Goal: Task Accomplishment & Management: Use online tool/utility

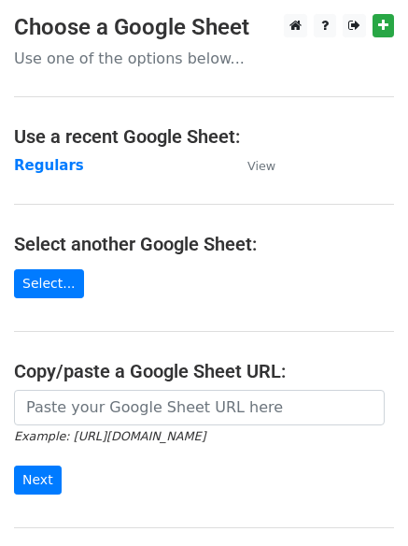
click at [32, 164] on strong "Regulars" at bounding box center [49, 165] width 70 height 17
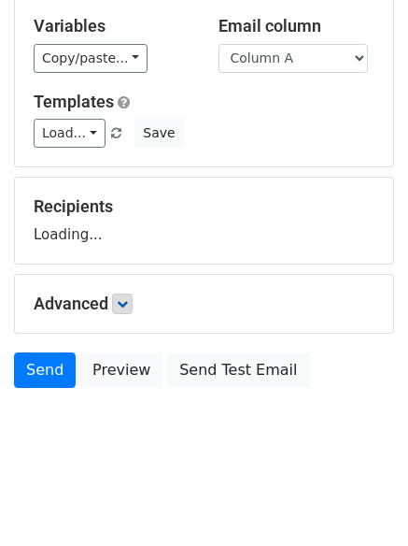
scroll to position [106, 0]
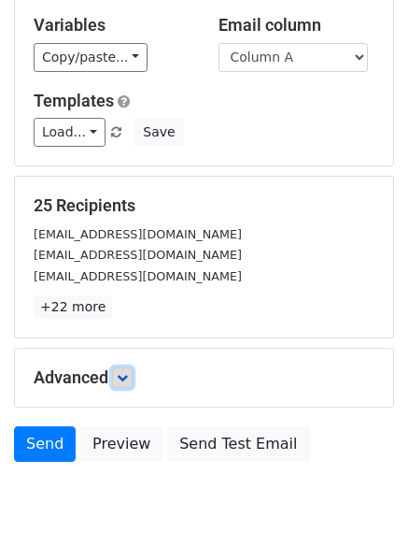
click at [127, 370] on link at bounding box center [122, 377] width 21 height 21
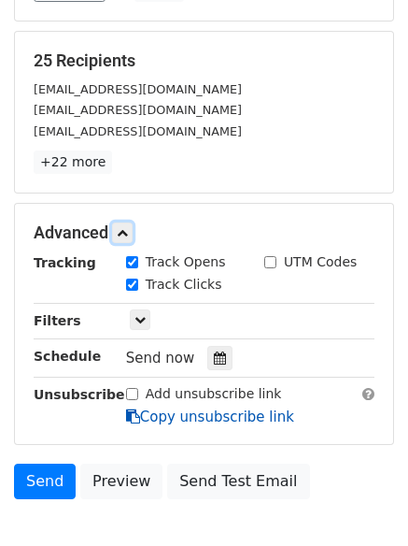
scroll to position [353, 0]
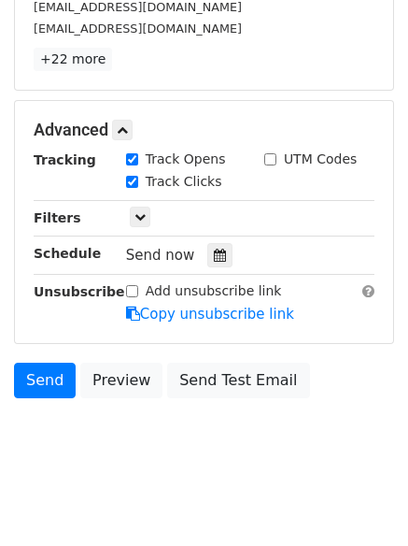
click at [189, 235] on hr at bounding box center [204, 235] width 341 height 1
click at [207, 244] on div at bounding box center [219, 255] width 25 height 24
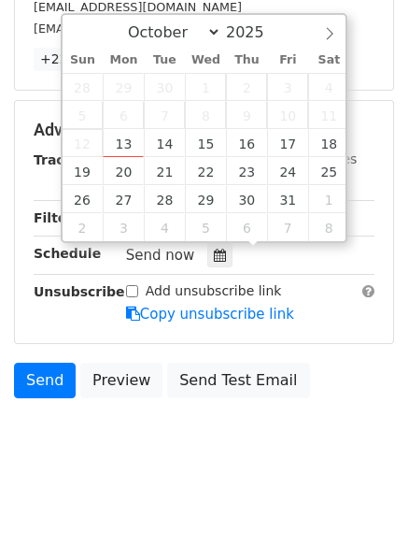
click at [99, 139] on span "12" at bounding box center [83, 143] width 41 height 28
type input "2025-10-13 13:20"
type input "01"
type input "20"
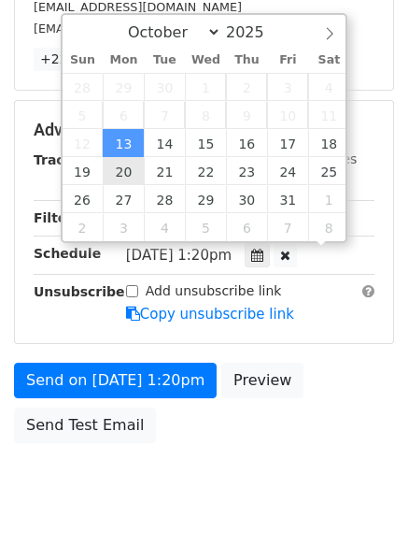
scroll to position [1, 0]
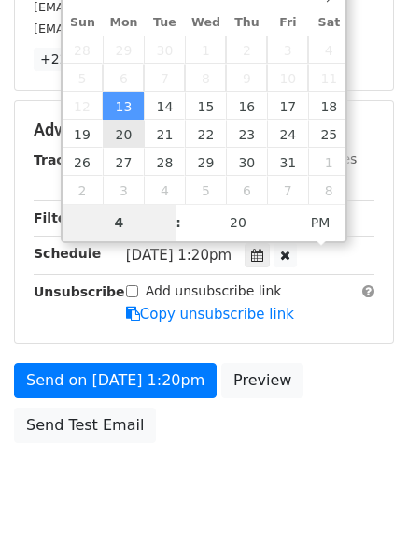
type input "4"
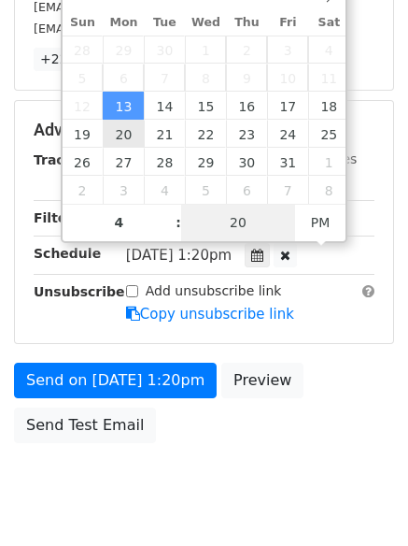
type input "2025-10-13 16:20"
type input "04"
type input "1"
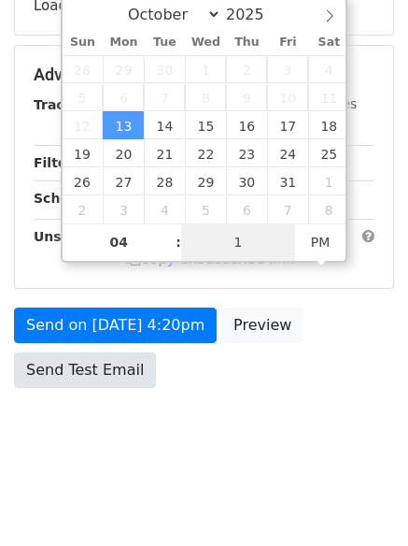
scroll to position [353, 0]
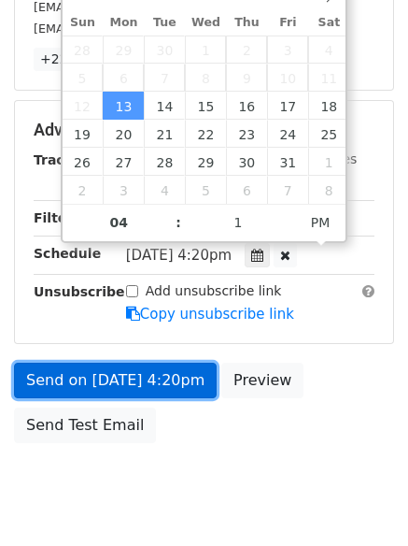
type input "2025-10-13 16:01"
click at [98, 368] on link "Send on Oct 13 at 4:20pm" at bounding box center [115, 381] width 203 height 36
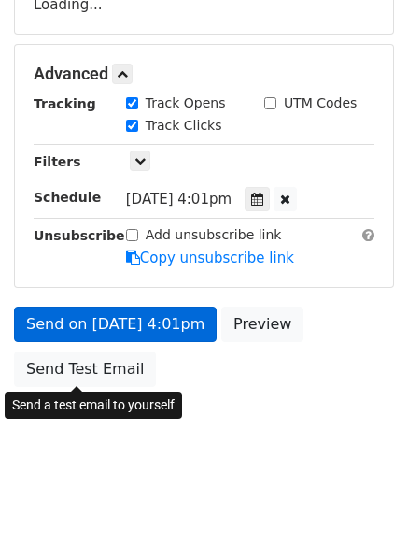
scroll to position [334, 0]
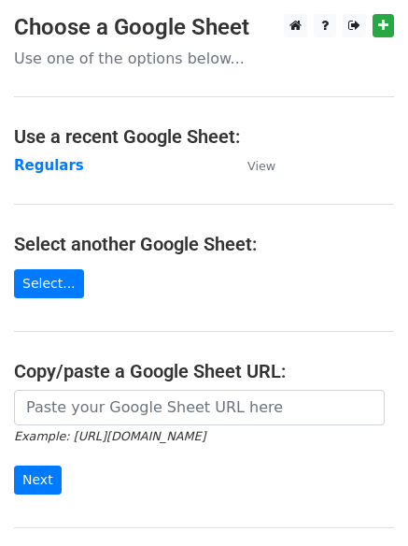
click at [22, 144] on h4 "Use a recent Google Sheet:" at bounding box center [204, 136] width 380 height 22
click at [35, 155] on td "Regulars" at bounding box center [121, 165] width 215 height 21
click at [41, 166] on strong "Regulars" at bounding box center [49, 165] width 70 height 17
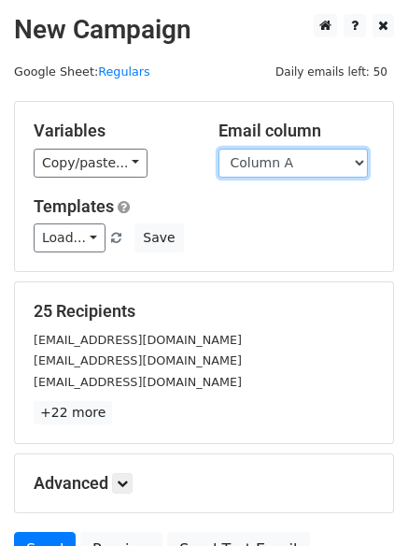
click at [256, 162] on select "Column A Column B Column C Column D Column E Column F" at bounding box center [294, 163] width 150 height 29
select select "Column B"
click at [219, 149] on select "Column A Column B Column C Column D Column E Column F" at bounding box center [294, 163] width 150 height 29
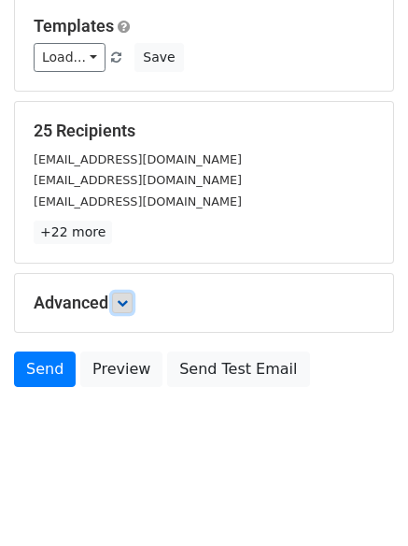
click at [133, 308] on link at bounding box center [122, 302] width 21 height 21
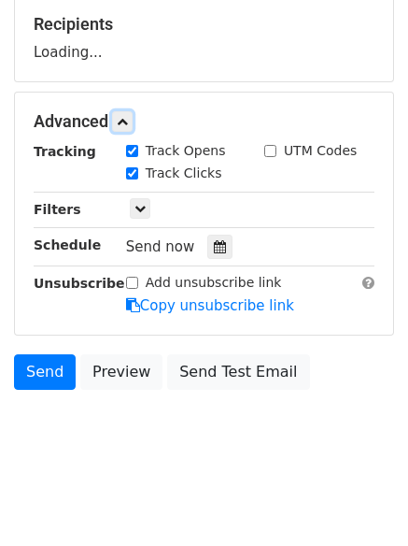
scroll to position [289, 0]
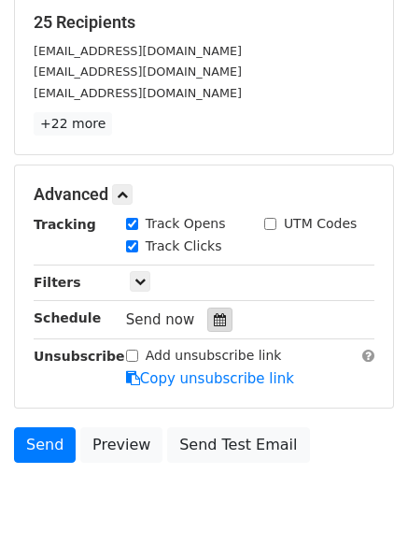
click at [212, 310] on div at bounding box center [219, 319] width 25 height 24
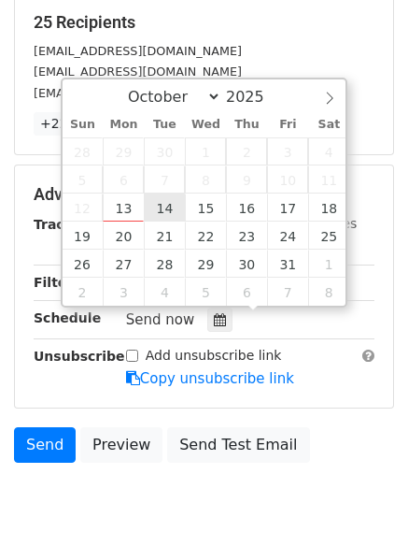
type input "2025-10-14 12:00"
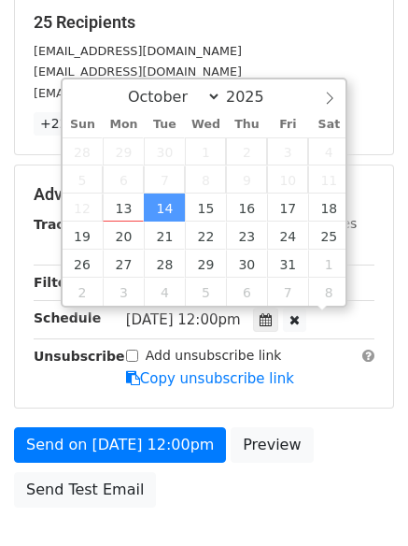
scroll to position [1, 0]
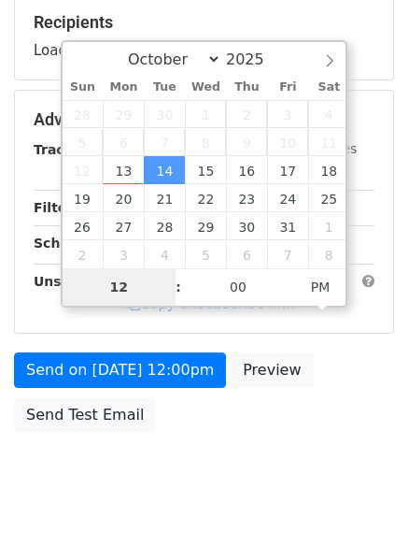
type input "5"
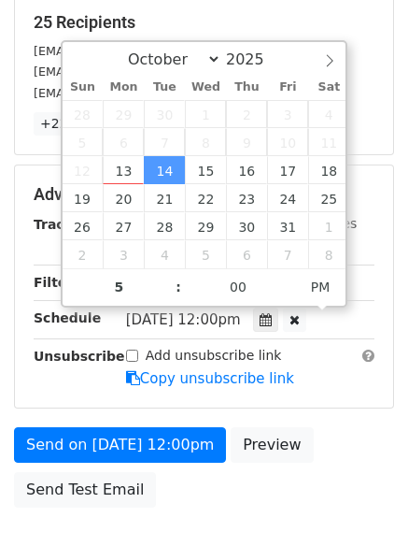
type input "2025-10-14 17:00"
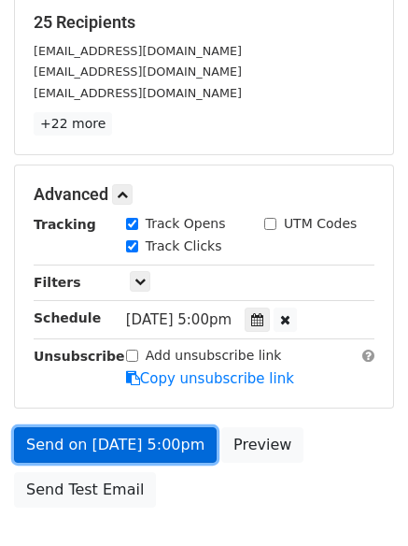
click at [100, 434] on link "Send on Oct 14 at 5:00pm" at bounding box center [115, 445] width 203 height 36
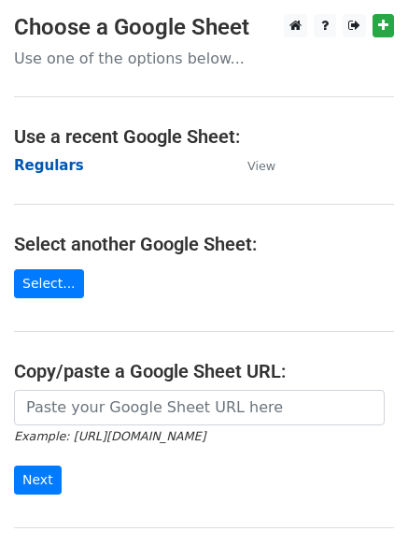
click at [60, 160] on strong "Regulars" at bounding box center [49, 165] width 70 height 17
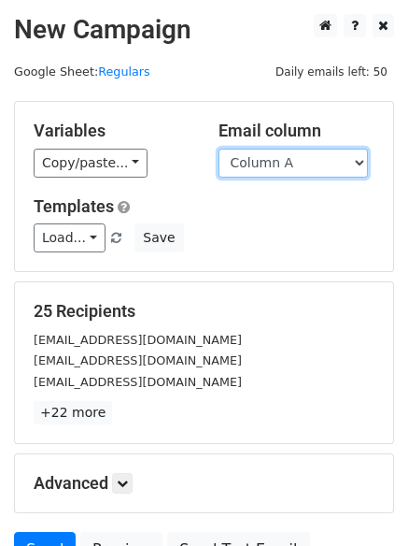
click at [279, 164] on select "Column A Column B Column C Column D Column E Column F" at bounding box center [294, 163] width 150 height 29
select select "Column C"
click at [219, 149] on select "Column A Column B Column C Column D Column E Column F" at bounding box center [294, 163] width 150 height 29
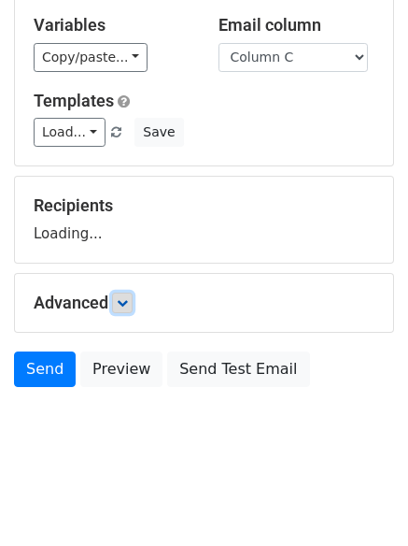
click at [133, 304] on link at bounding box center [122, 302] width 21 height 21
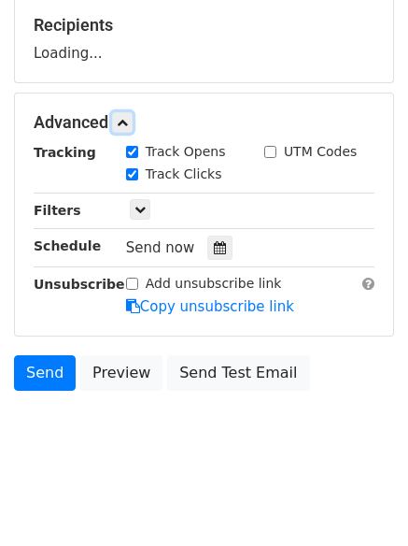
scroll to position [289, 0]
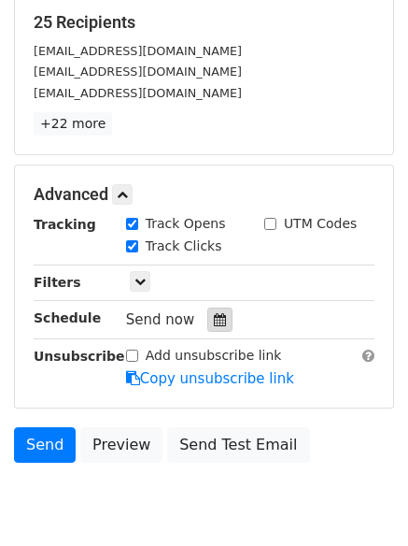
click at [214, 320] on icon at bounding box center [220, 319] width 12 height 13
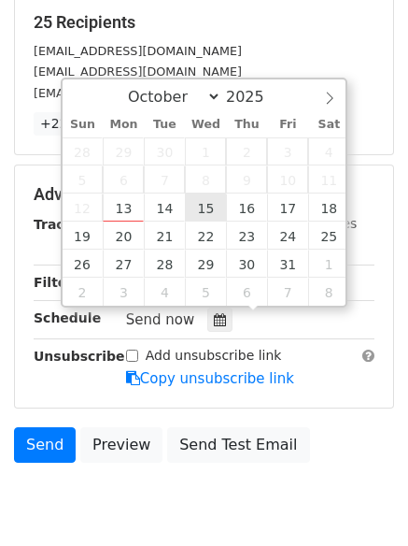
type input "2025-10-15 12:00"
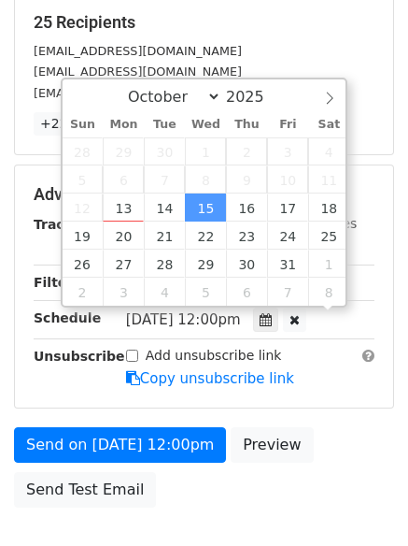
scroll to position [1, 0]
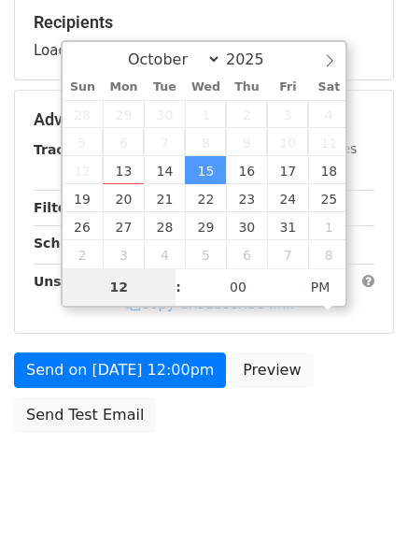
type input "6"
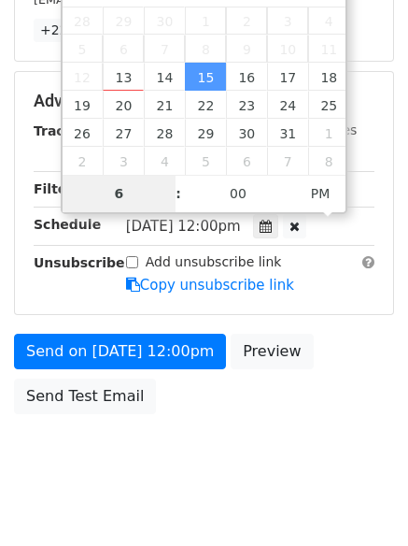
scroll to position [408, 0]
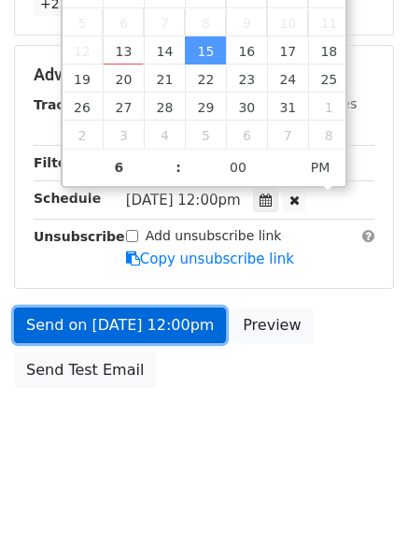
type input "2025-10-15 18:00"
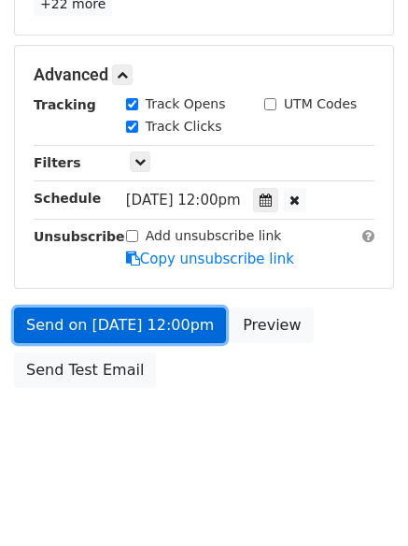
click at [164, 330] on link "Send on Oct 15 at 12:00pm" at bounding box center [120, 325] width 212 height 36
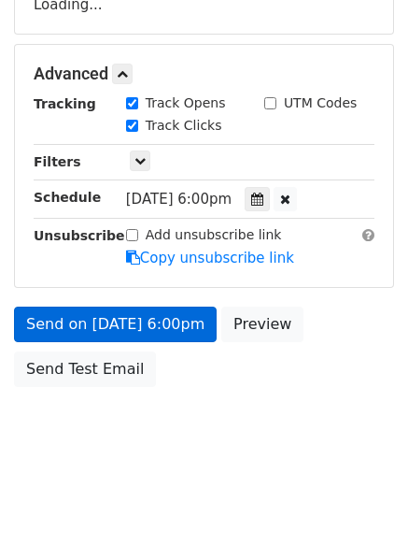
scroll to position [334, 0]
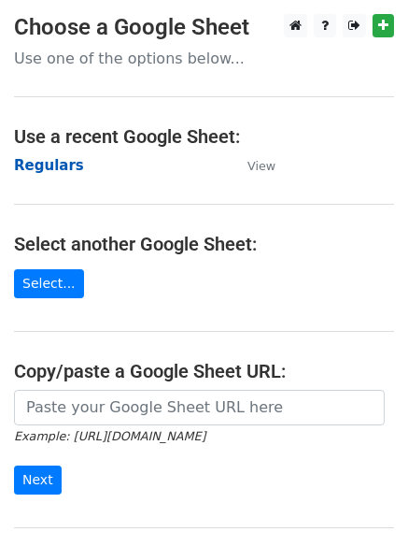
click at [47, 165] on strong "Regulars" at bounding box center [49, 165] width 70 height 17
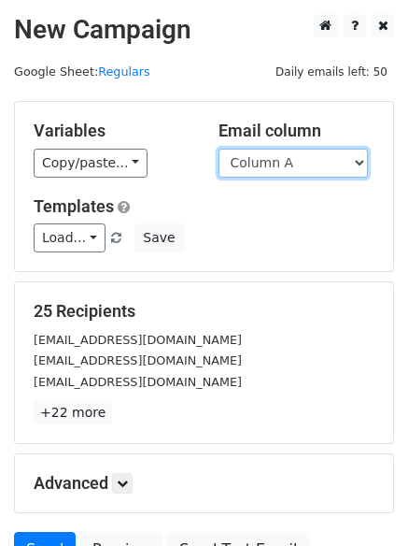
click at [278, 163] on select "Column A Column B Column C Column D Column E Column F" at bounding box center [294, 163] width 150 height 29
select select "Column D"
click at [219, 149] on select "Column A Column B Column C Column D Column E Column F" at bounding box center [294, 163] width 150 height 29
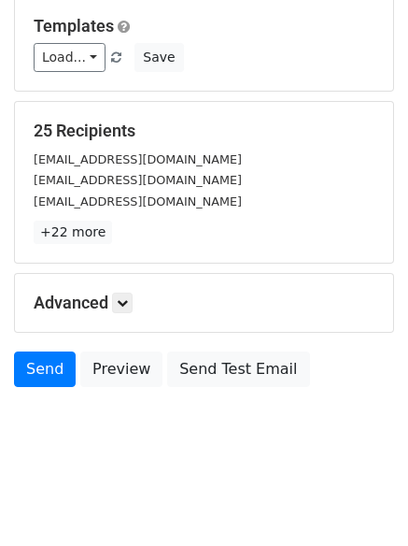
click at [143, 304] on h5 "Advanced" at bounding box center [204, 302] width 341 height 21
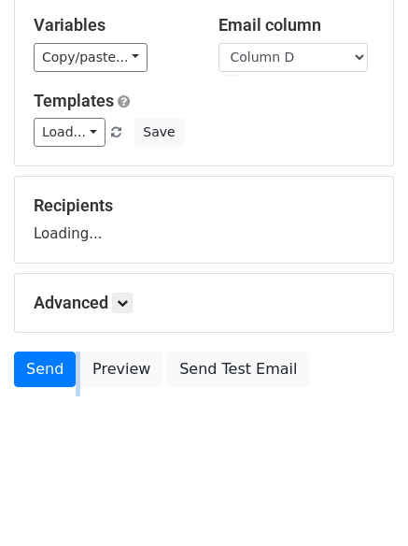
click at [141, 305] on h5 "Advanced" at bounding box center [204, 302] width 341 height 21
click at [127, 304] on icon at bounding box center [122, 302] width 11 height 11
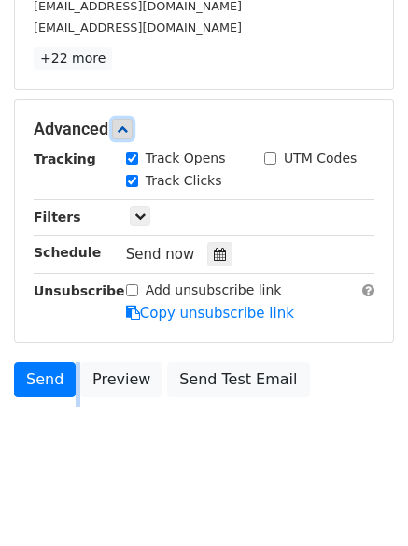
scroll to position [364, 0]
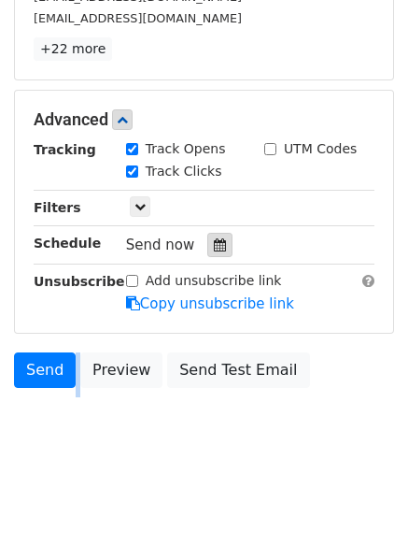
click at [214, 246] on icon at bounding box center [220, 244] width 12 height 13
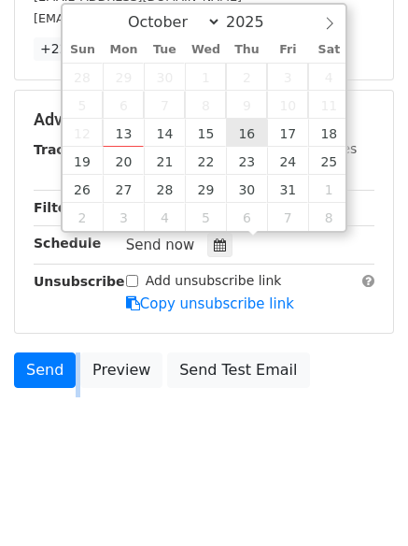
type input "2025-10-16 12:00"
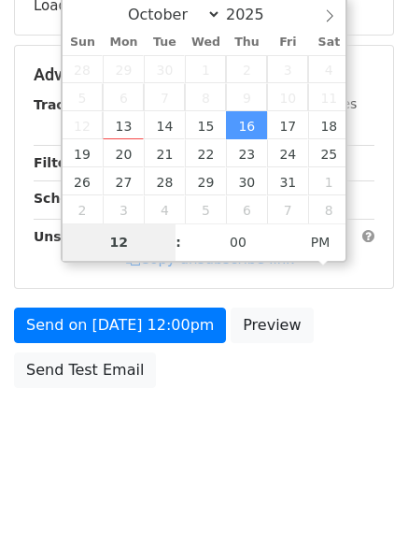
type input "7"
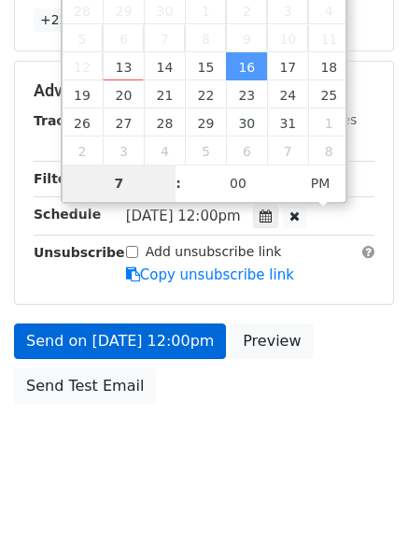
scroll to position [408, 0]
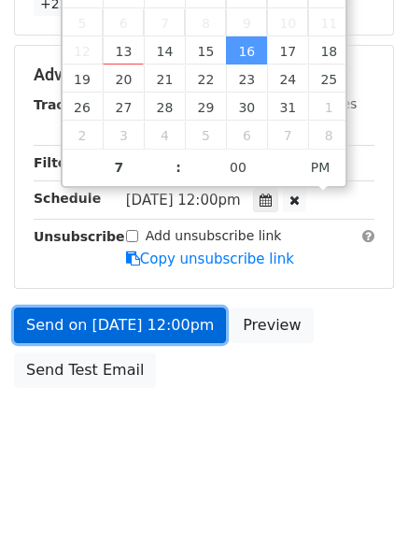
type input "2025-10-16 19:00"
click at [135, 341] on link "Send on Oct 16 at 12:00pm" at bounding box center [120, 325] width 212 height 36
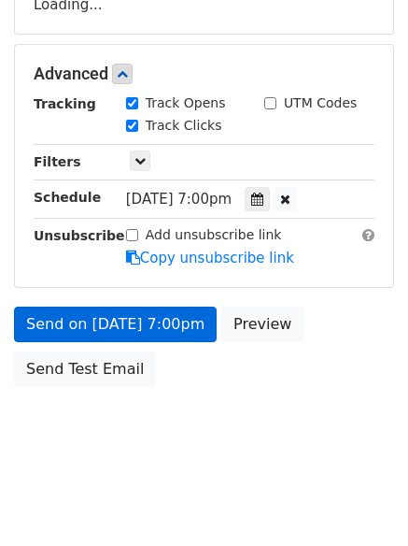
scroll to position [334, 0]
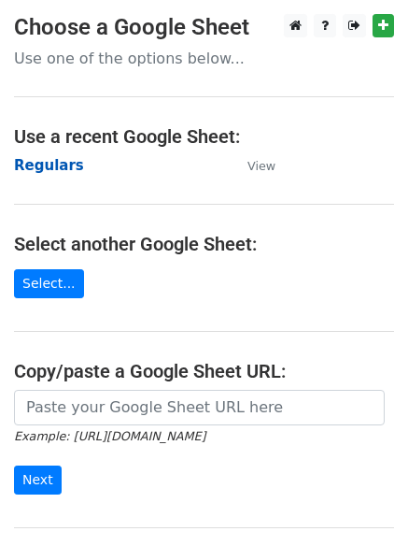
click at [56, 167] on strong "Regulars" at bounding box center [49, 165] width 70 height 17
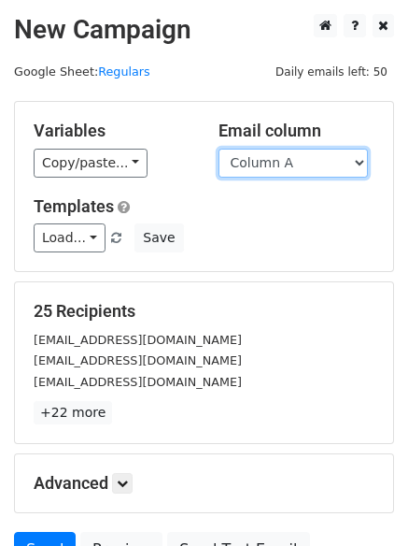
click at [278, 160] on select "Column A Column B Column C Column D Column E Column F" at bounding box center [294, 163] width 150 height 29
select select "Column E"
click at [219, 149] on select "Column A Column B Column C Column D Column E Column F" at bounding box center [294, 163] width 150 height 29
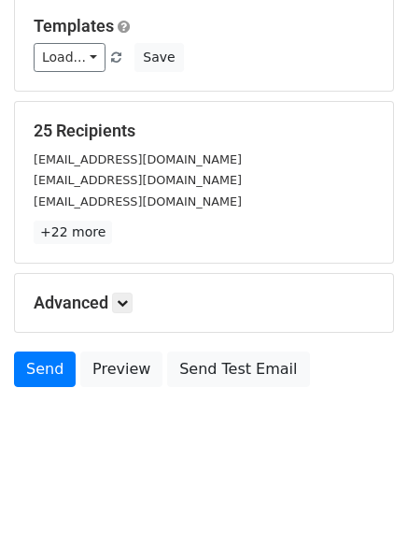
click at [137, 314] on div "Advanced Tracking Track Opens UTM Codes Track Clicks Filters Only include sprea…" at bounding box center [204, 303] width 378 height 58
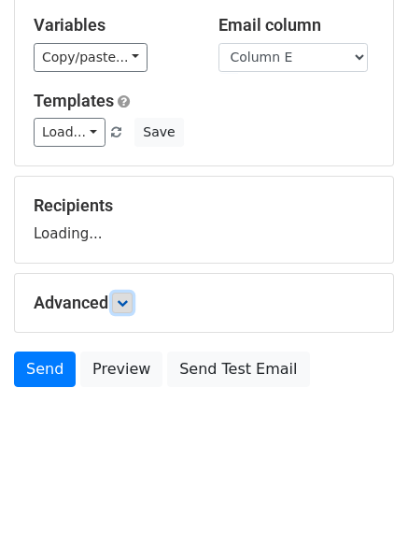
click at [130, 295] on link at bounding box center [122, 302] width 21 height 21
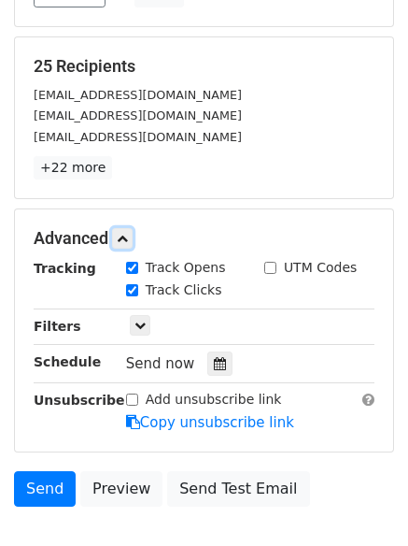
scroll to position [289, 0]
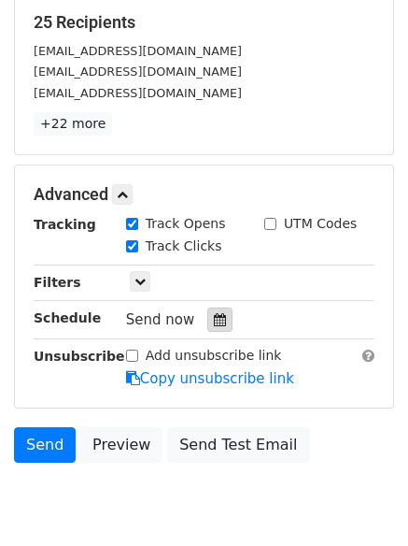
click at [207, 310] on div at bounding box center [219, 319] width 25 height 24
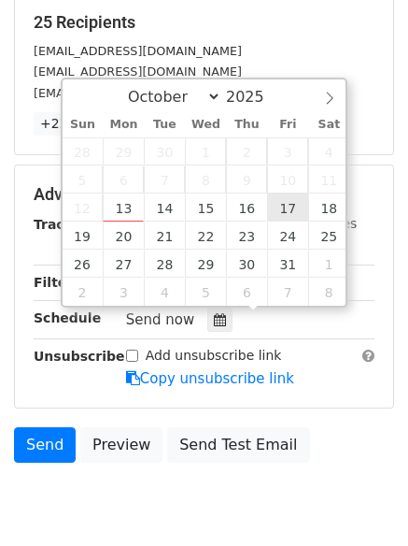
type input "2025-10-17 12:00"
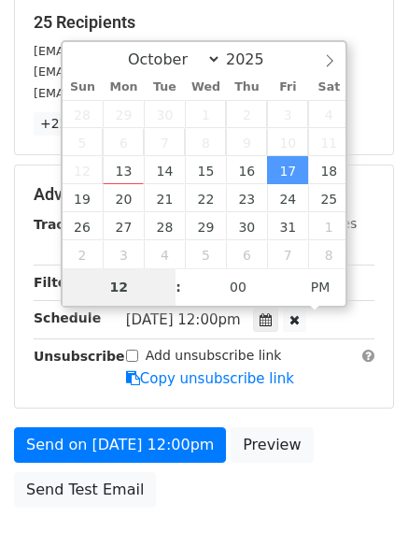
type input "8"
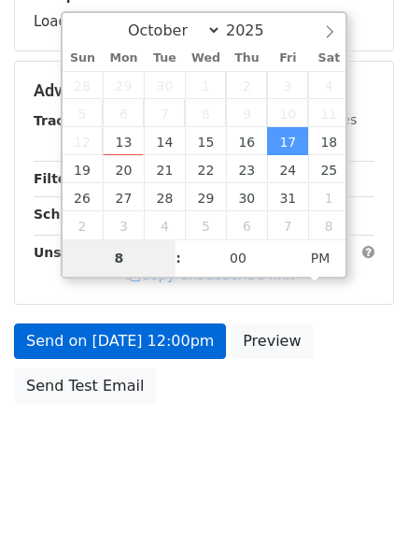
scroll to position [334, 0]
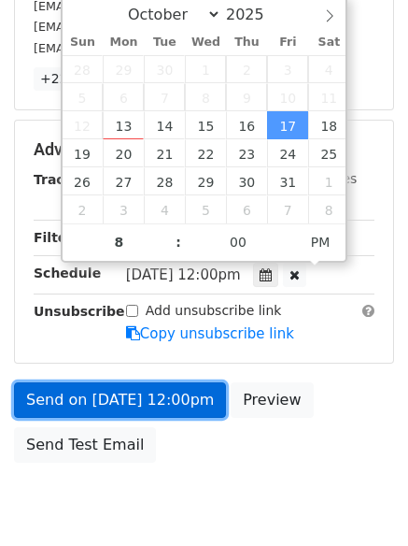
type input "2025-10-17 20:00"
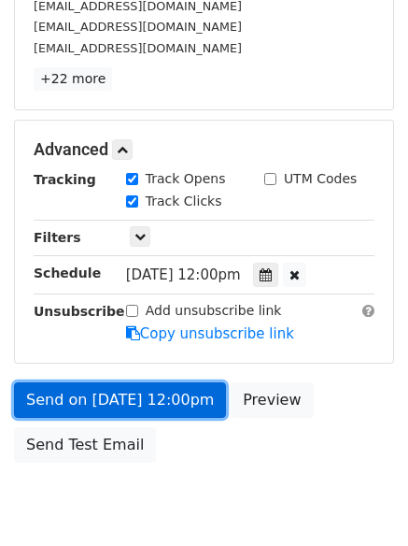
click at [93, 389] on link "Send on Oct 17 at 12:00pm" at bounding box center [120, 400] width 212 height 36
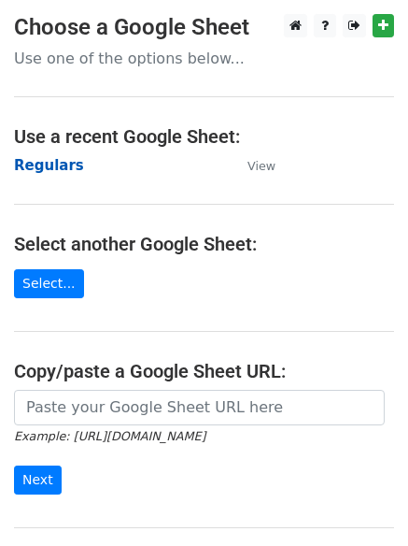
click at [46, 164] on strong "Regulars" at bounding box center [49, 165] width 70 height 17
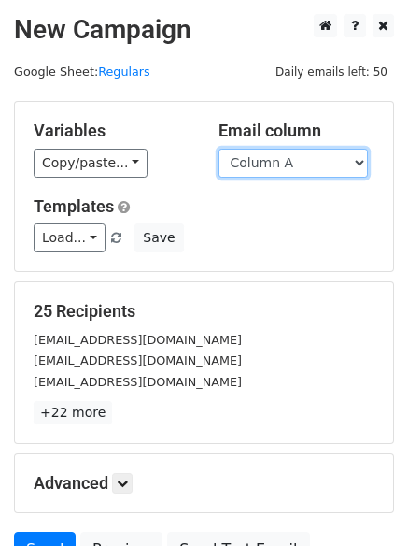
click at [264, 157] on select "Column A Column B Column C Column D Column E Column F" at bounding box center [294, 163] width 150 height 29
select select "Column F"
click at [219, 149] on select "Column A Column B Column C Column D Column E Column F" at bounding box center [294, 163] width 150 height 29
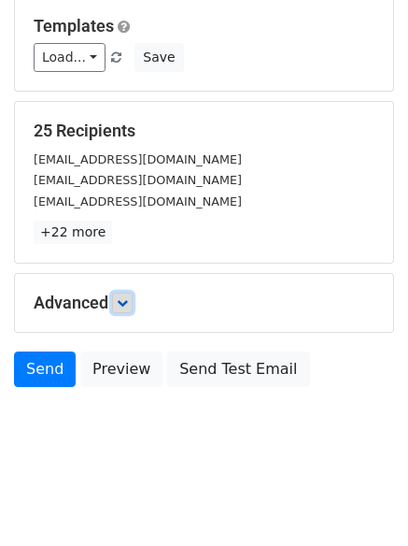
click at [123, 293] on link at bounding box center [122, 302] width 21 height 21
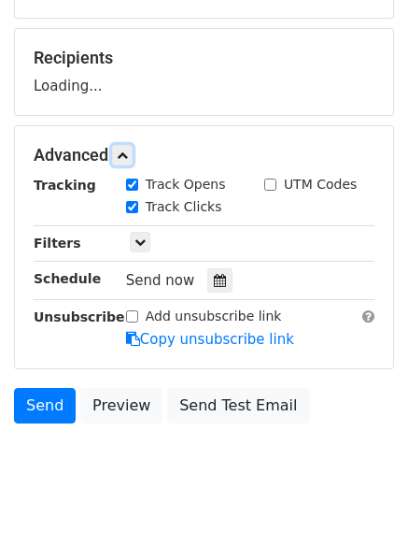
scroll to position [289, 0]
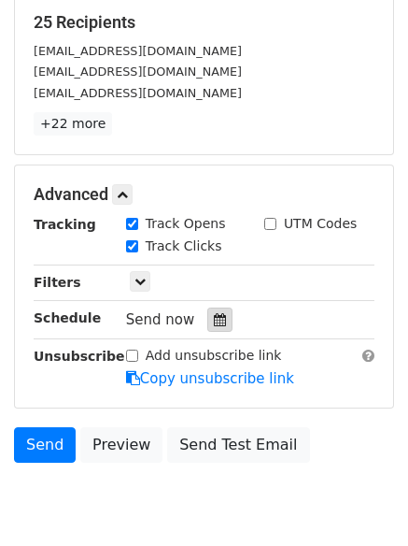
click at [214, 326] on icon at bounding box center [220, 319] width 12 height 13
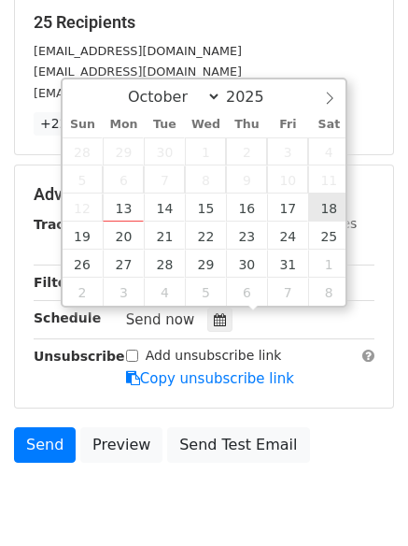
type input "[DATE] 12:00"
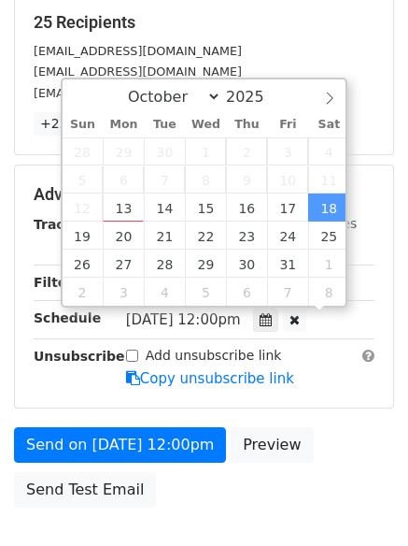
scroll to position [1, 0]
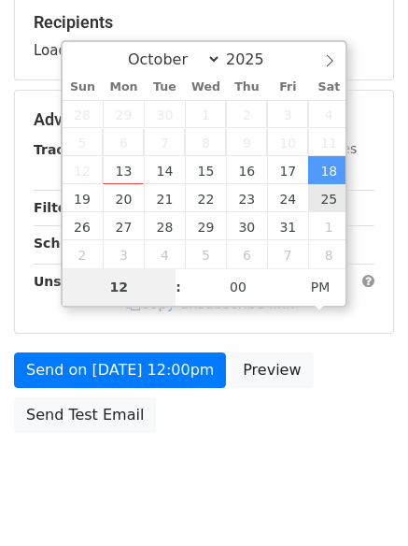
type input "9"
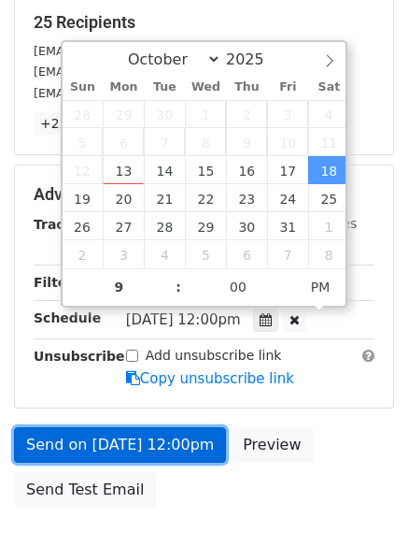
type input "[DATE] 21:00"
click at [149, 441] on link "Send on [DATE] 12:00pm" at bounding box center [120, 445] width 212 height 36
